Goal: Task Accomplishment & Management: Complete application form

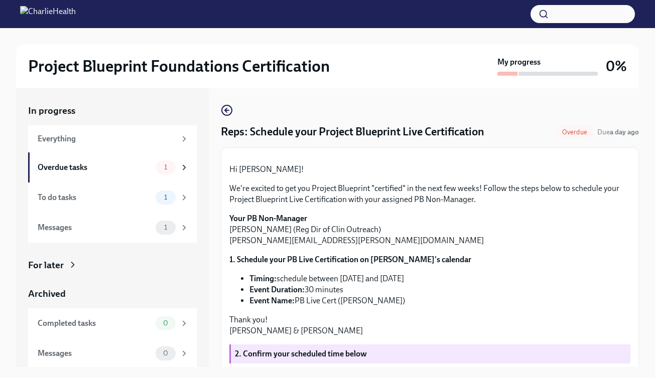
scroll to position [180, 0]
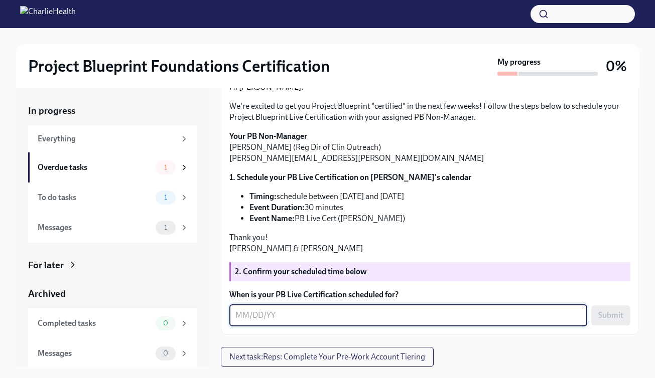
click at [299, 316] on textarea "When is your PB Live Certification scheduled for?" at bounding box center [408, 316] width 346 height 12
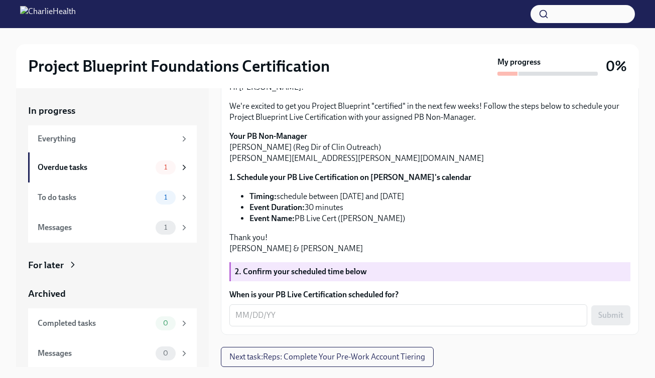
scroll to position [180, 0]
click at [243, 317] on textarea "When is your PB Live Certification scheduled for?" at bounding box center [408, 316] width 346 height 12
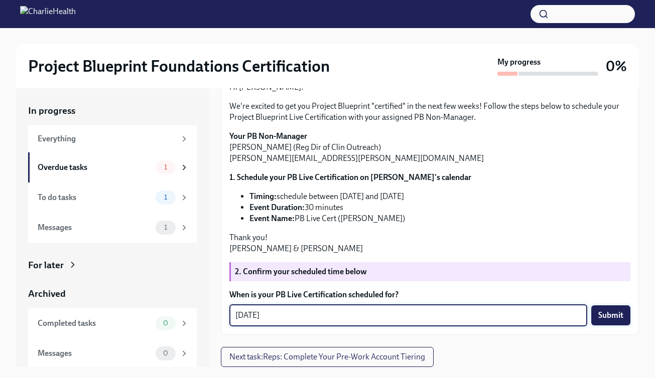
type textarea "9/19/25"
click at [607, 317] on span "Submit" at bounding box center [610, 316] width 25 height 10
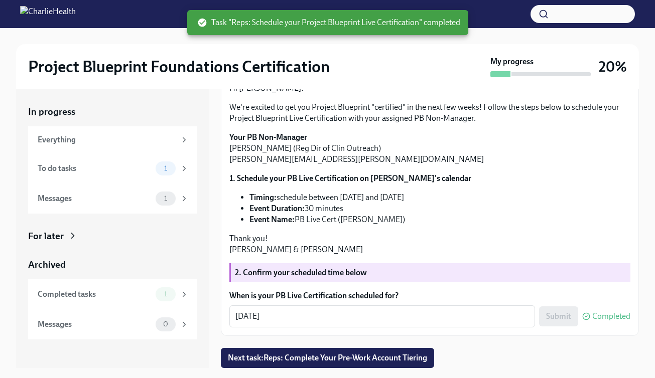
scroll to position [18, 0]
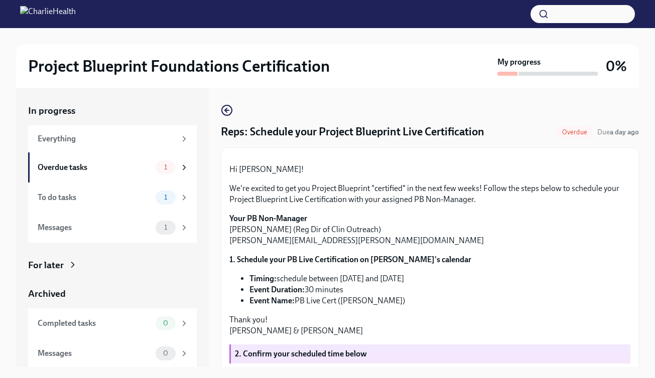
scroll to position [180, 0]
